Goal: Task Accomplishment & Management: Manage account settings

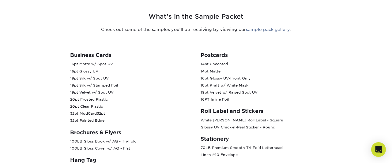
scroll to position [255, 0]
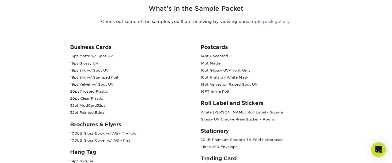
click at [141, 82] on p "16pt Matte w/ Spot UV 16pt Glossy UV 19pt Silk w/ Spot UV 19pt Silk w/ Stamped …" at bounding box center [130, 85] width 121 height 64
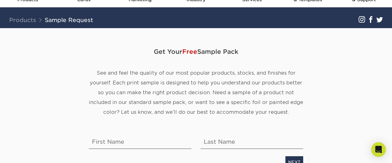
scroll to position [0, 0]
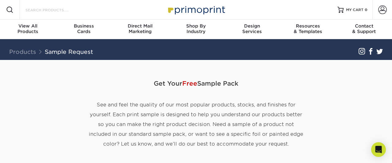
click at [60, 9] on input "Search Products" at bounding box center [55, 9] width 60 height 7
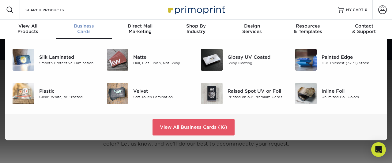
click at [88, 26] on span "Business" at bounding box center [84, 26] width 56 height 6
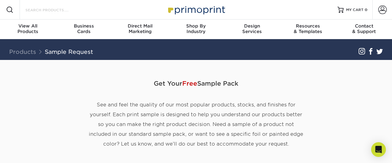
click at [51, 10] on input "Search Products" at bounding box center [55, 9] width 60 height 7
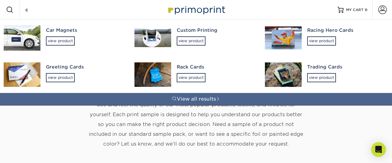
type input "c1"
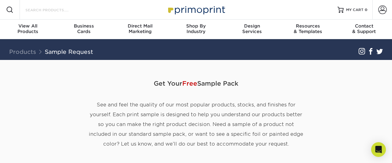
click at [57, 8] on input "Search Products" at bounding box center [55, 9] width 60 height 7
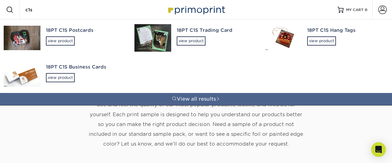
type input "c1s"
click at [68, 68] on div "18PT C1S Business Cards" at bounding box center [85, 67] width 78 height 7
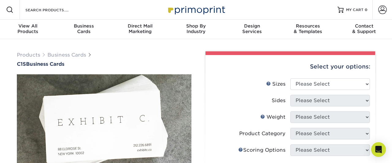
scroll to position [32, 0]
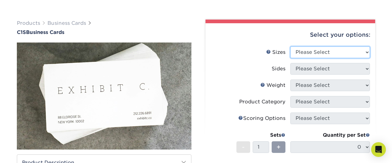
click at [291, 47] on select "Please Select 2" x 3.5" - Standard 2.125" x 3.375" - European 2.5" x 2.5" - Squ…" at bounding box center [331, 53] width 80 height 12
select select "2.00x3.50"
click option "2" x 3.5" - Standard" at bounding box center [0, 0] width 0 height 0
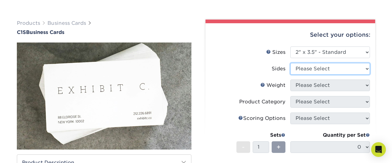
click at [291, 63] on select "Please Select Print Both Sides Print Front Only" at bounding box center [331, 69] width 80 height 12
select select "13abbda7-1d64-4f25-8bb2-c179b224825d"
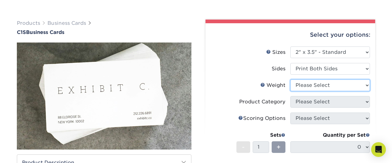
click at [291, 80] on select "Please Select 18PT C1S" at bounding box center [331, 86] width 80 height 12
select select "18PTC1S"
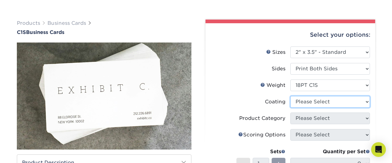
click at [291, 96] on select at bounding box center [331, 102] width 80 height 12
select select "3e7618de-abca-4bda-9f97-8b9129e913d8"
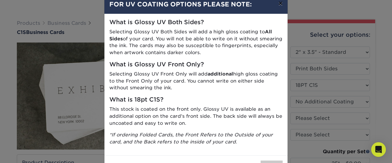
scroll to position [0, 0]
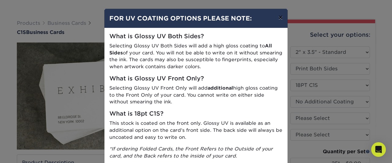
click at [280, 18] on button "×" at bounding box center [281, 17] width 14 height 17
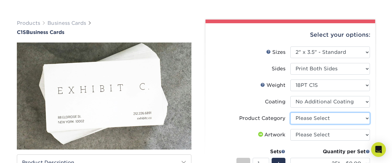
click at [291, 113] on select "Please Select Business Cards" at bounding box center [331, 119] width 80 height 12
select select "3b5148f1-0588-4f88-a218-97bcfdce65c1"
click option "Business Cards" at bounding box center [0, 0] width 0 height 0
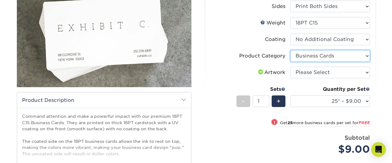
scroll to position [96, 0]
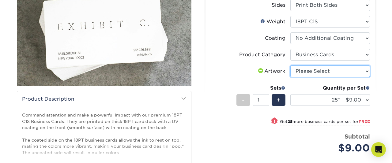
click at [291, 66] on select "Please Select I will upload files I need a design - $100" at bounding box center [331, 72] width 80 height 12
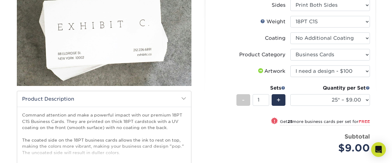
click option "I need a design - $100" at bounding box center [0, 0] width 0 height 0
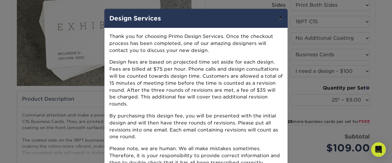
click at [280, 15] on button "×" at bounding box center [281, 17] width 14 height 17
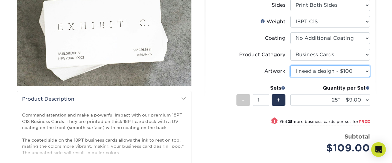
click at [291, 66] on select "Please Select I will upload files I need a design - $100" at bounding box center [331, 72] width 80 height 12
select select "upload"
click option "I will upload files" at bounding box center [0, 0] width 0 height 0
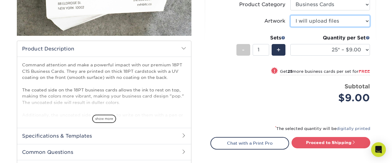
scroll to position [159, 0]
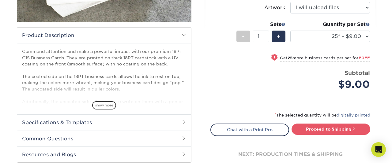
click at [295, 57] on small "Get 25 more business cards per set for FREE" at bounding box center [325, 59] width 90 height 6
select select "50* – $9.00"
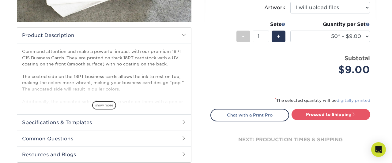
click at [356, 101] on link "digitally printed" at bounding box center [354, 100] width 34 height 5
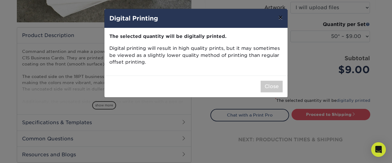
click at [283, 16] on button "×" at bounding box center [281, 17] width 14 height 17
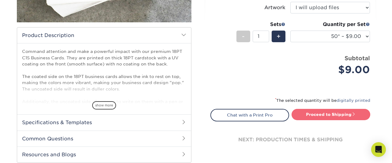
click at [338, 113] on link "Proceed to Shipping" at bounding box center [331, 114] width 79 height 11
type input "Set 1"
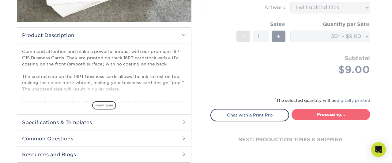
select select "d3aa6319-ef0e-4772-aaaf-3cdfea163deb"
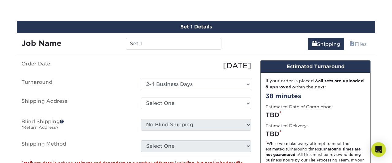
scroll to position [356, 0]
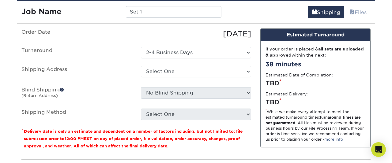
click at [98, 66] on label "Shipping Address" at bounding box center [77, 73] width 120 height 14
drag, startPoint x: 145, startPoint y: 10, endPoint x: 122, endPoint y: 14, distance: 23.6
click at [126, 14] on input "Set 1" at bounding box center [173, 12] width 95 height 12
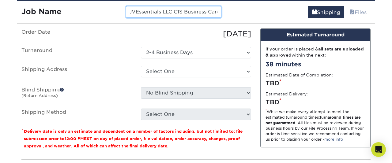
scroll to position [0, 4]
type input "JVEssentials LLC C1S Business Card"
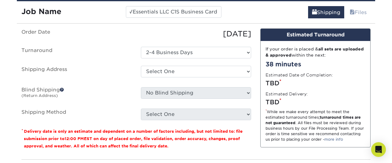
click at [166, 29] on div "08/14/2025" at bounding box center [196, 34] width 120 height 11
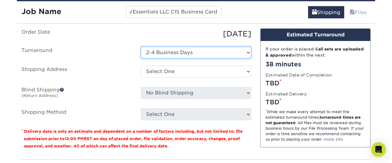
click at [141, 47] on select "Select One 2-4 Business Days" at bounding box center [196, 53] width 110 height 12
click at [245, 52] on select "Select One 2-4 Business Days" at bounding box center [196, 53] width 110 height 12
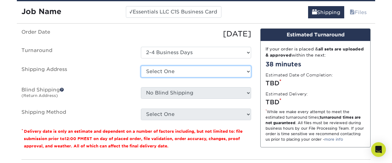
click at [141, 66] on select "Select One + Add New Address - Login" at bounding box center [196, 72] width 110 height 12
select select "newaddress"
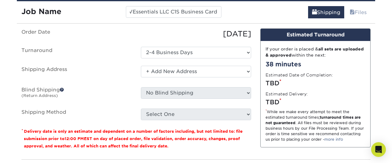
click option "+ Add New Address" at bounding box center [0, 0] width 0 height 0
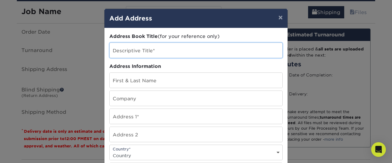
click at [156, 51] on input "text" at bounding box center [196, 50] width 173 height 15
type input "JVEssentials LLC"
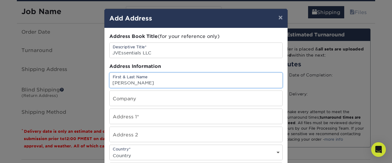
type input "Jennifer Smith"
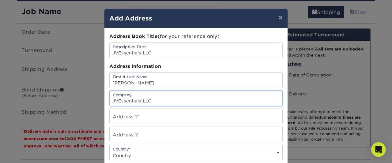
type input "JVEssentials LLC"
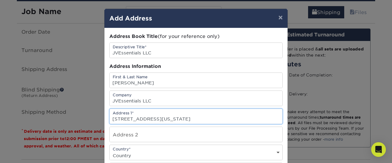
type input "53A Alaska Rd"
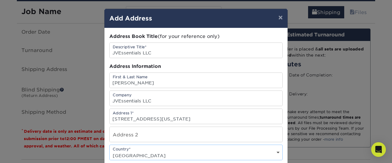
select select "US"
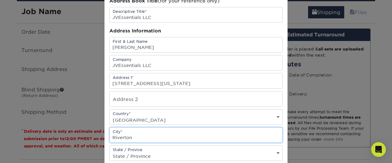
type input "Riverton"
select select "WY"
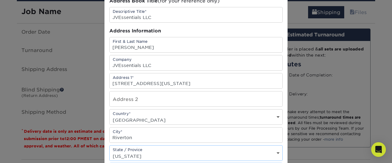
scroll to position [126, 0]
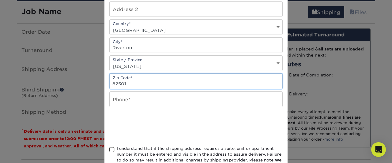
type input "82501"
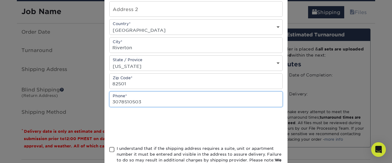
type input "3078510503"
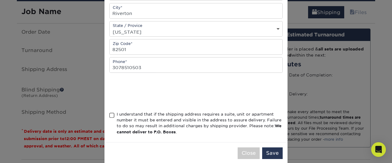
scroll to position [161, 0]
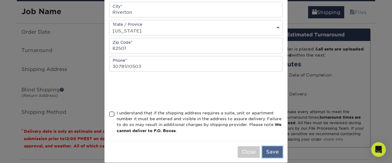
click at [275, 152] on button "Save" at bounding box center [272, 153] width 21 height 12
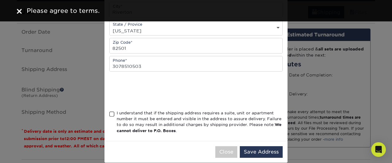
click at [109, 116] on span at bounding box center [111, 115] width 5 height 6
click at [0, 0] on input "I understand that if the shipping address requires a suite, unit or apartment n…" at bounding box center [0, 0] width 0 height 0
click at [258, 154] on button "Save Address" at bounding box center [261, 153] width 43 height 12
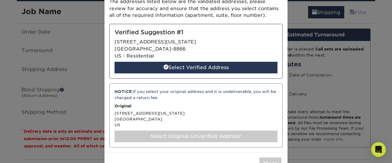
scroll to position [0, 0]
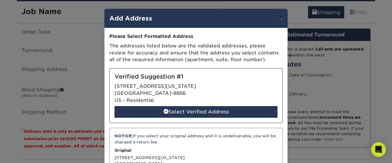
click at [282, 15] on button "×" at bounding box center [281, 17] width 14 height 17
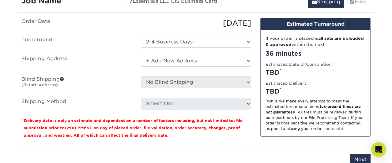
scroll to position [324, 0]
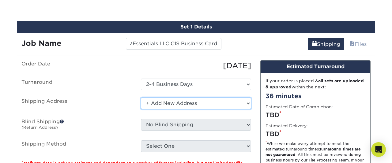
click at [141, 98] on select "Select One + Add New Address - Login" at bounding box center [196, 104] width 110 height 12
click option "+ Add New Address" at bounding box center [0, 0] width 0 height 0
click at [141, 98] on select "Select One + Add New Address - Login" at bounding box center [196, 104] width 110 height 12
click option "Select One" at bounding box center [0, 0] width 0 height 0
click at [141, 98] on select "Select One + Add New Address - Login" at bounding box center [196, 104] width 110 height 12
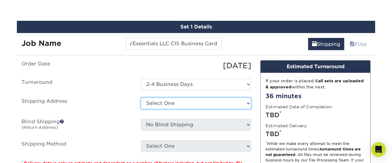
select select "newaddress"
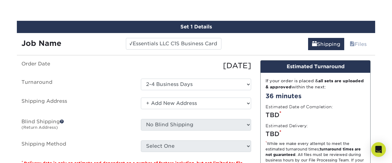
click option "+ Add New Address" at bounding box center [0, 0] width 0 height 0
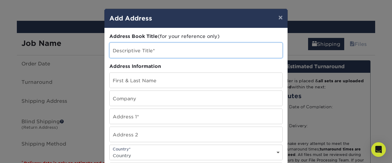
click at [140, 51] on input "text" at bounding box center [196, 50] width 173 height 15
type input "JVEssentials LLC"
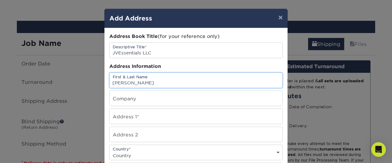
type input "Jennifer Smith"
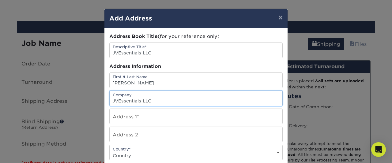
type input "JVEssentials LLC"
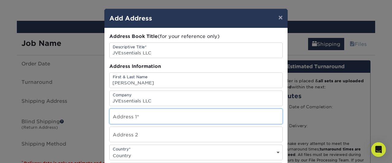
type input "53A Alaska Rd."
select select "US"
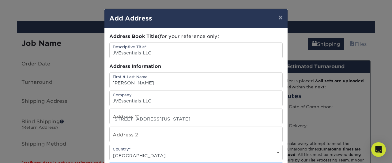
type input "RIVERTON"
select select "WY"
type input "82501-4538"
type input "3078510503"
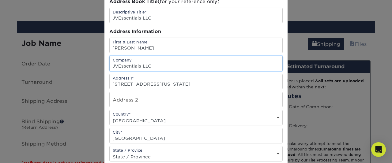
scroll to position [36, 0]
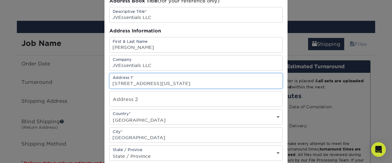
click at [117, 82] on input "53A Alaska Rd." at bounding box center [196, 81] width 173 height 15
type input "53A Alaska Rd."
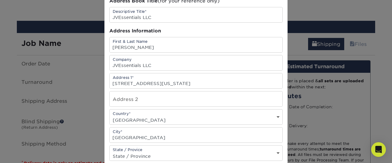
click at [91, 76] on div "× Add Address Address Book Title (for your reference only) Descriptive Title* J…" at bounding box center [196, 81] width 392 height 163
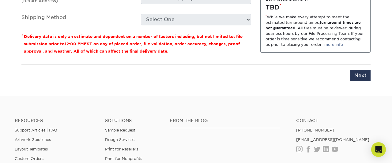
scroll to position [356, 0]
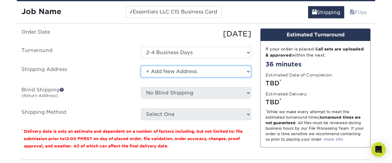
click at [141, 66] on select "Select One + Add New Address - Login" at bounding box center [196, 72] width 110 height 12
click option "+ Add New Address" at bounding box center [0, 0] width 0 height 0
click at [141, 66] on select "Select One + Add New Address - Login" at bounding box center [196, 72] width 110 height 12
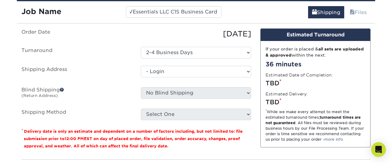
click option "- Login" at bounding box center [0, 0] width 0 height 0
select select "-1"
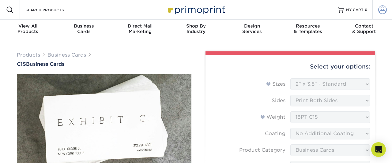
click at [382, 11] on span at bounding box center [383, 10] width 9 height 9
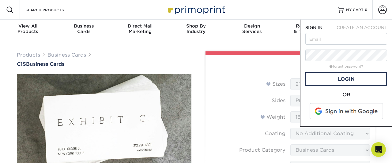
click at [345, 113] on span at bounding box center [347, 112] width 78 height 16
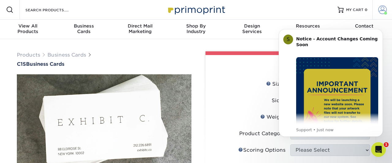
click at [385, 10] on span at bounding box center [383, 10] width 9 height 9
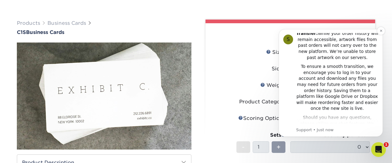
scroll to position [123, 0]
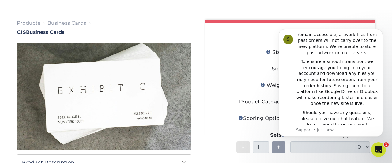
click at [254, 55] on label "Sizes Help Sizes" at bounding box center [251, 53] width 80 height 12
click at [382, 29] on icon "Dismiss notification" at bounding box center [381, 30] width 3 height 3
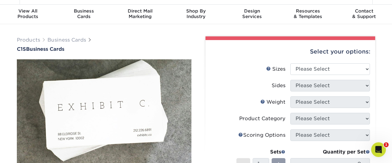
scroll to position [0, 0]
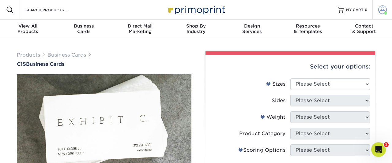
click at [379, 9] on link "Account" at bounding box center [383, 10] width 20 height 20
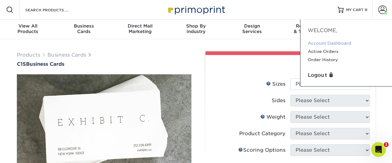
click at [350, 44] on link "Account Dashboard" at bounding box center [346, 43] width 77 height 8
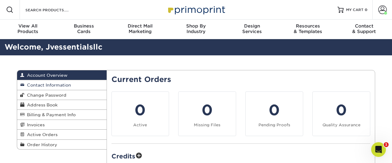
click at [66, 85] on span "Contact Information" at bounding box center [48, 85] width 47 height 5
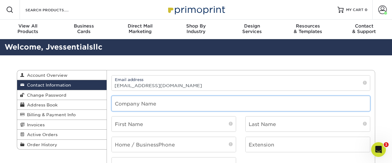
click at [168, 102] on input "text" at bounding box center [241, 103] width 259 height 15
type input "JVEssentials LLC"
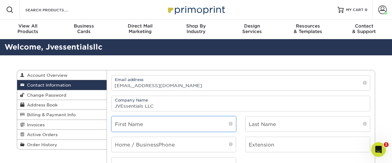
type input "[PERSON_NAME]"
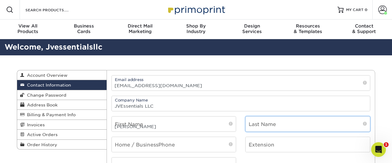
type input "Smith"
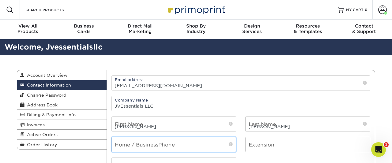
type input "3078510503"
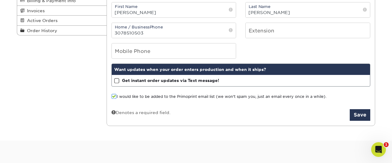
scroll to position [128, 0]
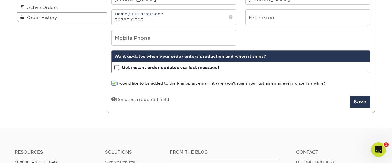
click at [113, 84] on span at bounding box center [114, 84] width 5 height 6
click at [0, 0] on input "I would like to be added to the Primoprint email list (we won't spam you, just …" at bounding box center [0, 0] width 0 height 0
click at [117, 69] on span at bounding box center [116, 68] width 5 height 6
click at [0, 0] on input "Get instant order updates via Text message!" at bounding box center [0, 0] width 0 height 0
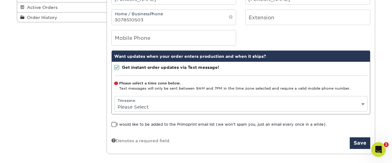
click at [115, 103] on select "Please Select (GMT -12:00) Eniwetok, Kwajalein (GMT -11:00) Midway Island, Samo…" at bounding box center [241, 107] width 253 height 9
select select "-7.0"
click option "(GMT -7:00) Mountain Time (US & Canada)" at bounding box center [0, 0] width 0 height 0
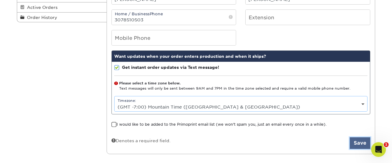
click at [360, 142] on button "Save" at bounding box center [360, 144] width 21 height 12
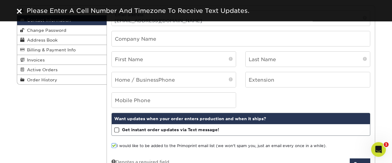
scroll to position [64, 0]
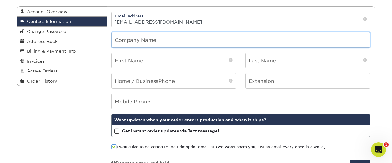
click at [157, 41] on input "text" at bounding box center [241, 39] width 259 height 15
type input "JVEssentials LLC"
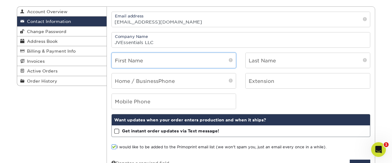
type input "[PERSON_NAME]"
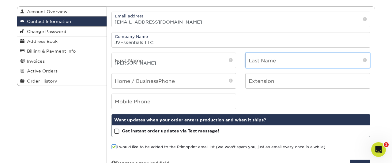
type input "[PERSON_NAME]"
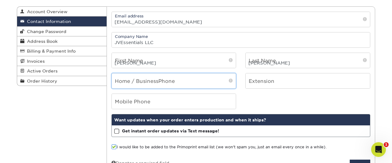
type input "3078510503"
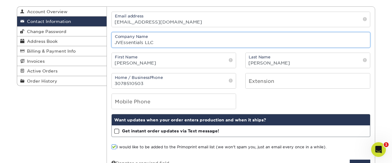
click at [158, 41] on input "JVEssentials LLC" at bounding box center [241, 39] width 259 height 15
type input "JVEssentials LLC"
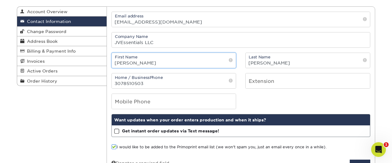
type input "Jennifer"
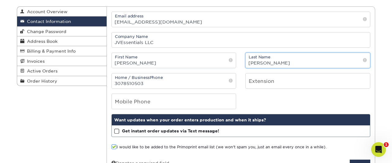
type input "Smith"
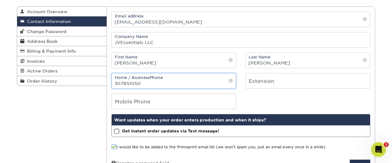
type input "3078510503"
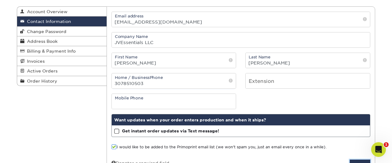
scroll to position [149, 0]
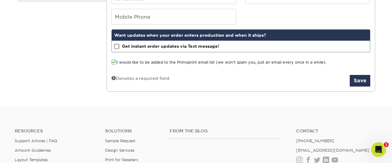
click at [115, 48] on span at bounding box center [116, 47] width 5 height 6
click at [0, 0] on input "Get instant order updates via Text message!" at bounding box center [0, 0] width 0 height 0
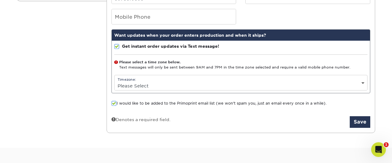
click at [142, 79] on div "Timezone: Please Select (GMT -12:00) Eniwetok, Kwajalein (GMT -11:00) Midway Is…" at bounding box center [241, 83] width 254 height 16
click at [115, 82] on select "Please Select (GMT -12:00) Eniwetok, Kwajalein (GMT -11:00) Midway Island, Samo…" at bounding box center [241, 86] width 253 height 9
select select "-7.0"
click option "(GMT -7:00) Mountain Time ([GEOGRAPHIC_DATA] & [GEOGRAPHIC_DATA])" at bounding box center [0, 0] width 0 height 0
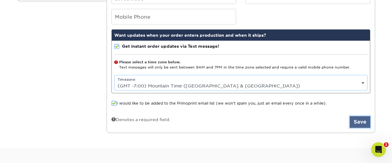
click at [359, 121] on button "Save" at bounding box center [360, 122] width 21 height 12
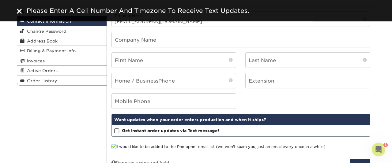
scroll to position [32, 0]
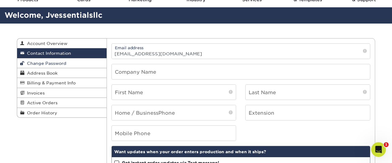
click at [55, 61] on span "Change Password" at bounding box center [46, 63] width 42 height 5
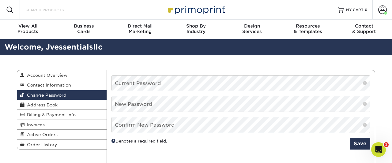
click at [49, 10] on input "Search Products" at bounding box center [55, 9] width 60 height 7
click at [51, 104] on span "Address Book" at bounding box center [41, 105] width 33 height 5
